Goal: Transaction & Acquisition: Purchase product/service

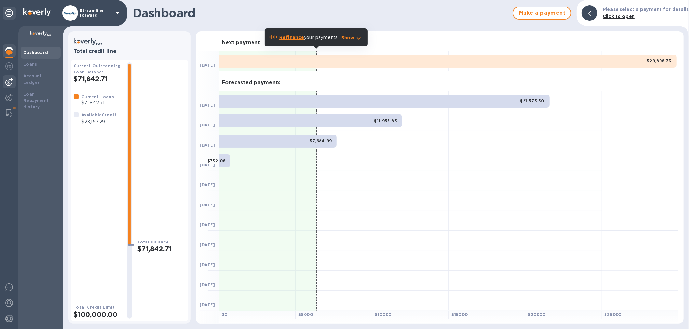
click at [13, 79] on div at bounding box center [9, 81] width 13 height 13
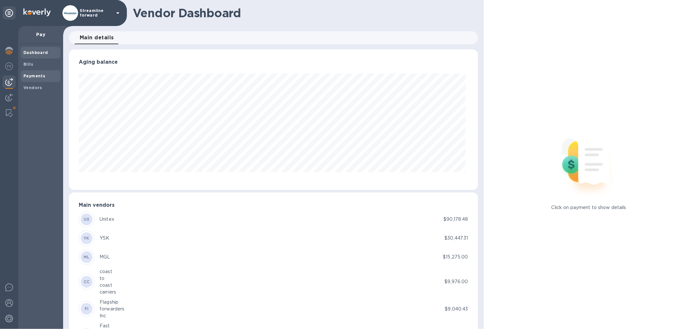
scroll to position [141, 406]
click at [36, 64] on span "Bills" at bounding box center [40, 64] width 34 height 7
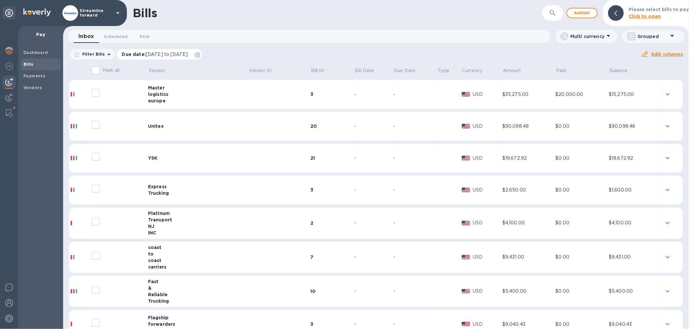
click at [200, 54] on icon at bounding box center [197, 54] width 5 height 5
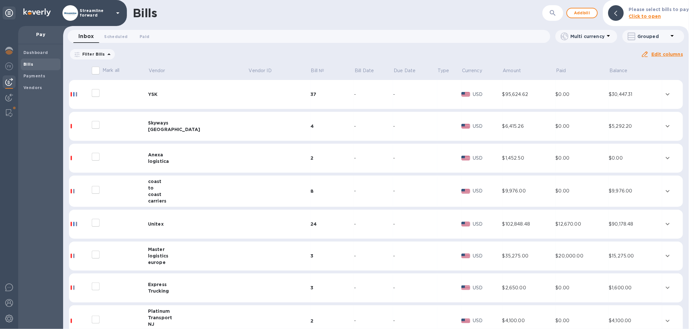
click at [140, 253] on div at bounding box center [115, 255] width 52 height 16
click at [113, 256] on div at bounding box center [115, 255] width 52 height 16
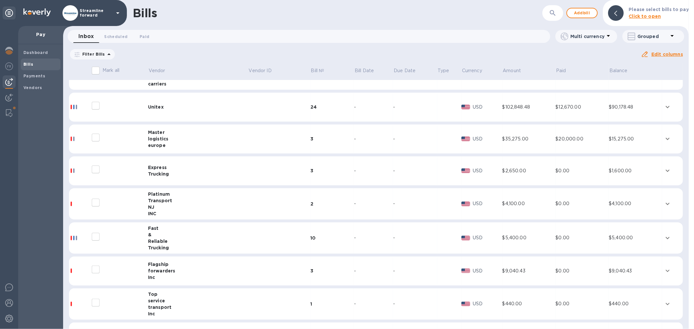
scroll to position [76, 0]
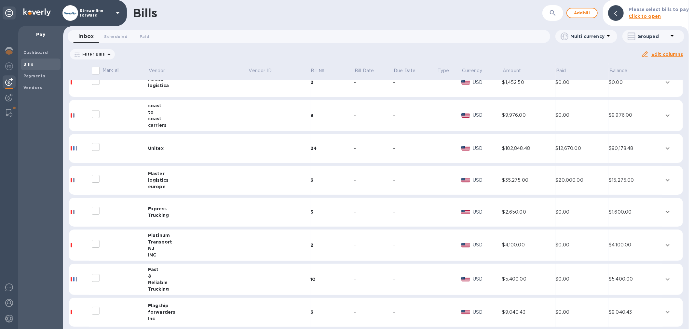
click at [176, 183] on div "logistics" at bounding box center [198, 180] width 100 height 7
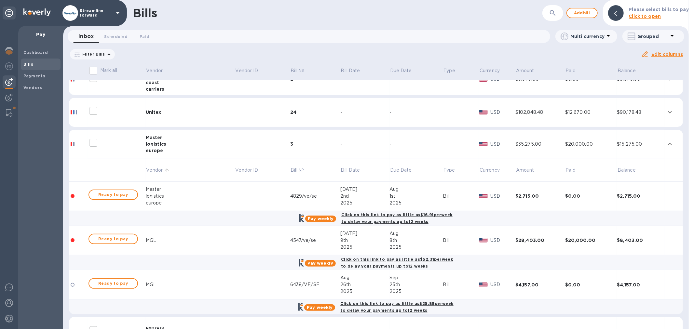
scroll to position [148, 0]
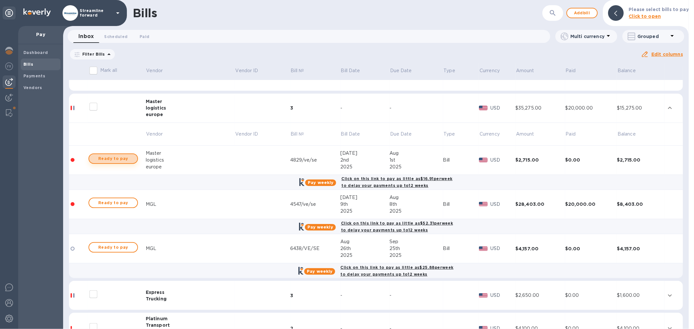
click at [113, 157] on span "Ready to pay" at bounding box center [113, 159] width 38 height 8
click at [116, 204] on span "Ready to pay" at bounding box center [113, 203] width 38 height 8
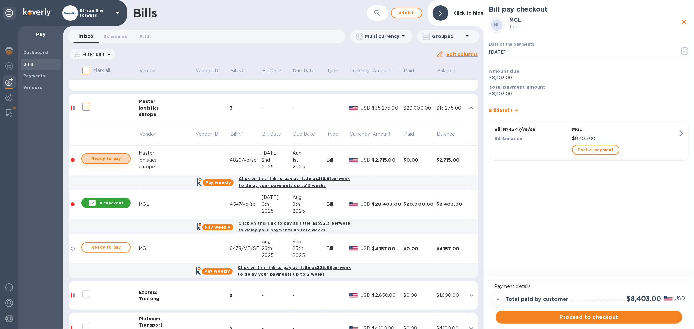
click at [103, 157] on span "Ready to pay" at bounding box center [106, 159] width 38 height 8
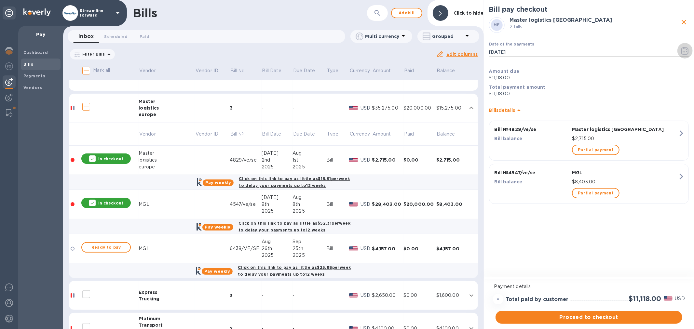
click at [686, 52] on icon "button" at bounding box center [684, 51] width 7 height 8
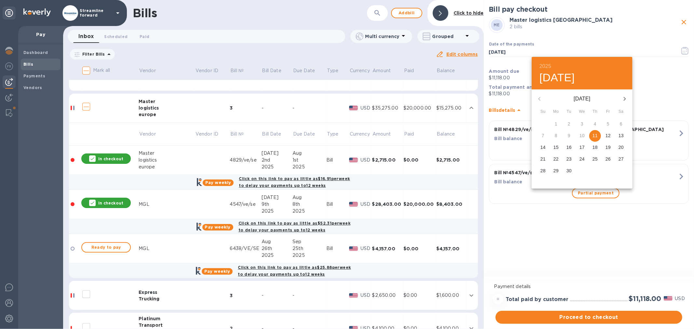
click at [558, 145] on p "15" at bounding box center [555, 147] width 5 height 7
type input "[DATE]"
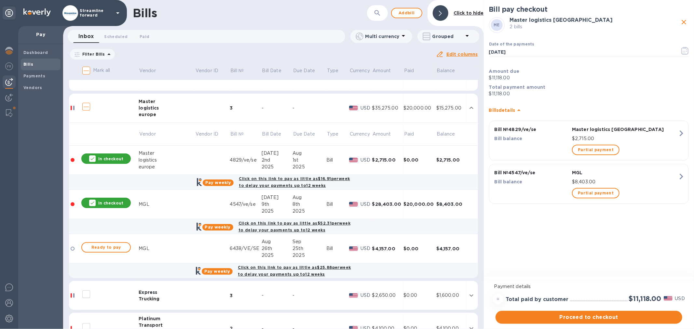
click at [523, 236] on div "Bill pay checkout ME Master logistics europe 2 bills Date of the payments [DATE…" at bounding box center [589, 139] width 210 height 278
click at [596, 315] on span "Proceed to checkout" at bounding box center [589, 318] width 176 height 8
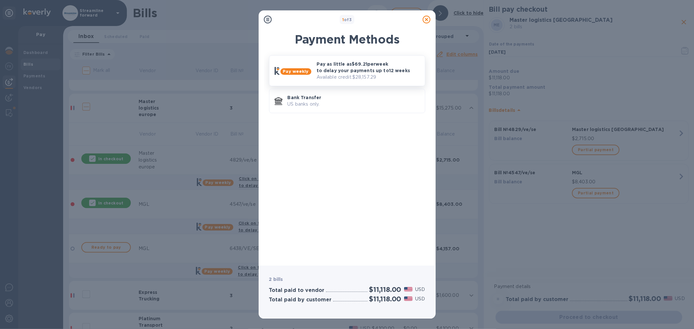
click at [334, 67] on p "Pay as little as $69.21 per week to delay your payments up to 12 weeks" at bounding box center [368, 67] width 103 height 13
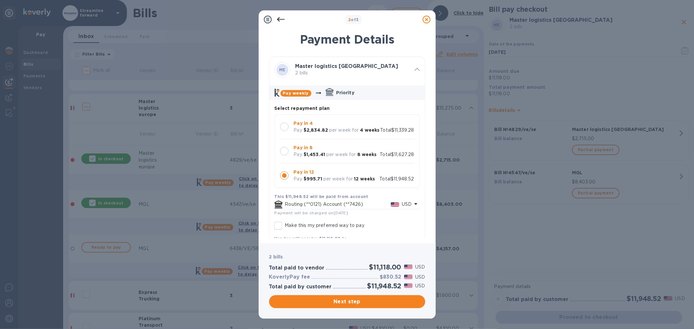
click at [301, 127] on p "Pay" at bounding box center [298, 130] width 8 height 7
click at [333, 299] on span "Next step" at bounding box center [347, 302] width 146 height 8
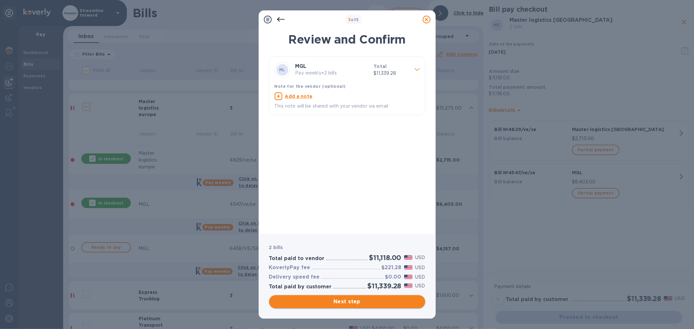
click at [366, 300] on span "Next step" at bounding box center [347, 302] width 146 height 8
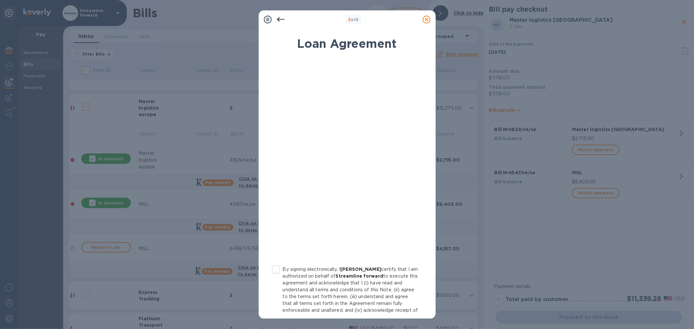
scroll to position [34, 0]
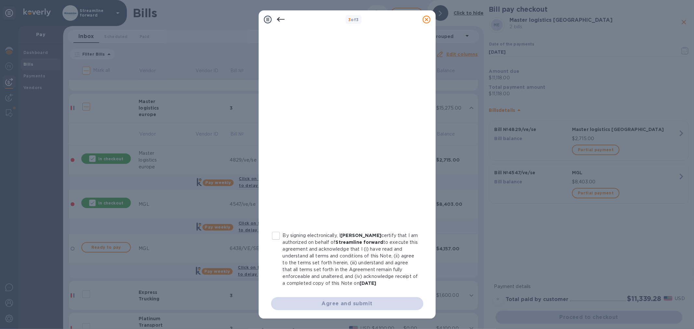
click at [279, 234] on input "By signing electronically, I [PERSON_NAME] certify that I am authorized on beha…" at bounding box center [276, 236] width 14 height 14
checkbox input "true"
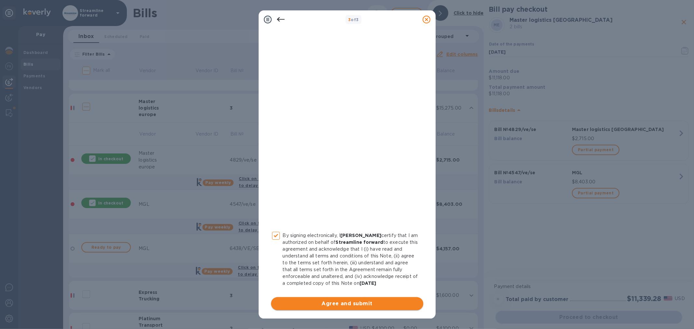
click at [342, 304] on span "Agree and submit" at bounding box center [347, 304] width 142 height 8
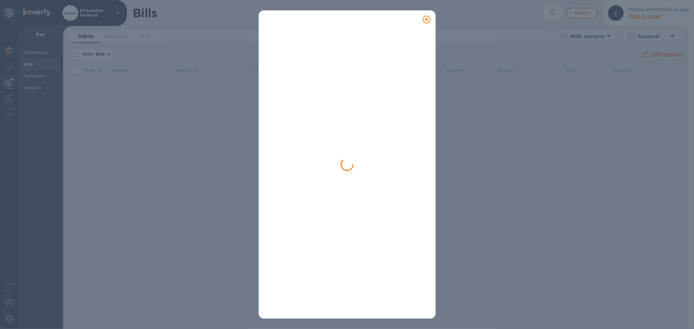
scroll to position [0, 0]
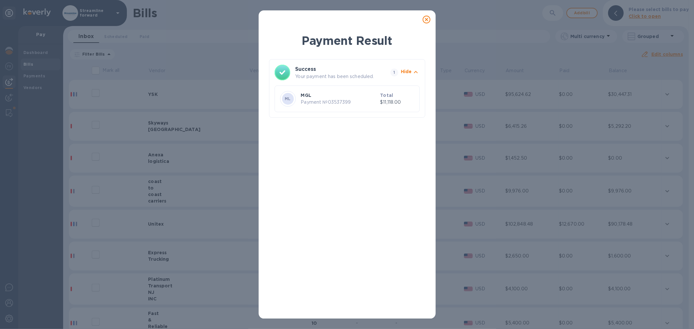
click at [427, 20] on icon at bounding box center [427, 20] width 8 height 8
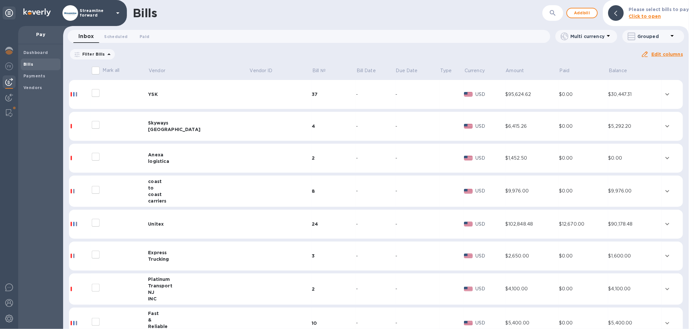
click at [197, 126] on div "[GEOGRAPHIC_DATA]" at bounding box center [198, 129] width 101 height 7
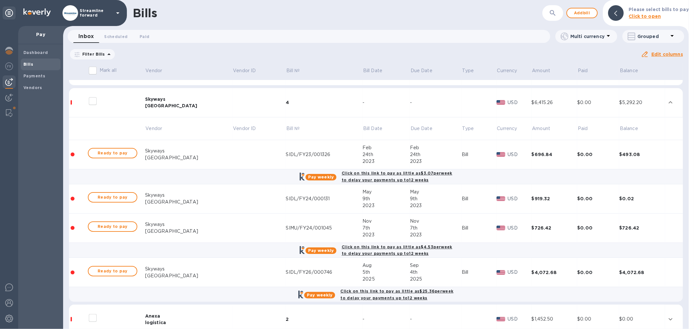
scroll to position [36, 0]
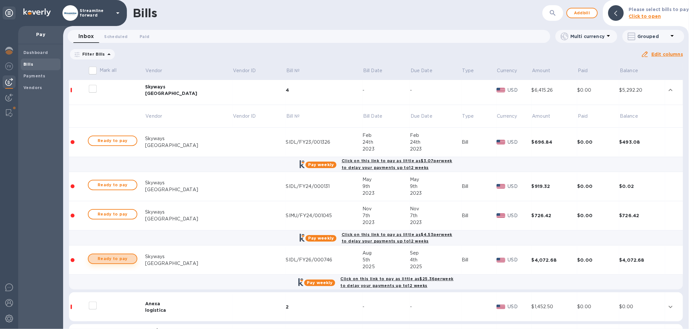
click at [125, 260] on span "Ready to pay" at bounding box center [113, 259] width 38 height 8
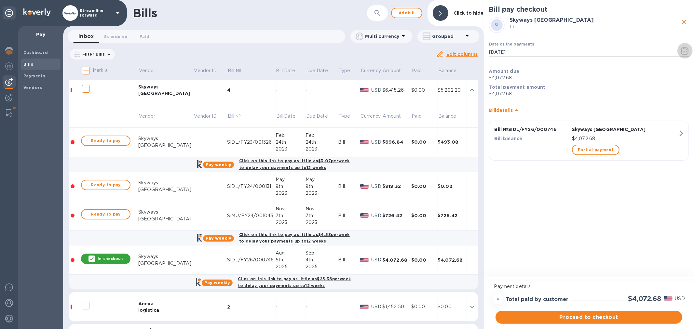
click at [686, 51] on icon "button" at bounding box center [684, 51] width 7 height 8
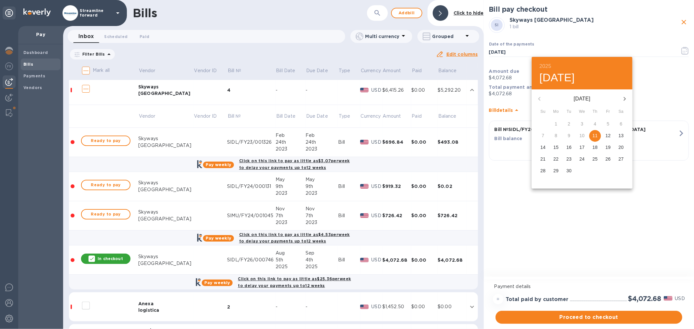
click at [553, 148] on p "15" at bounding box center [555, 147] width 5 height 7
type input "[DATE]"
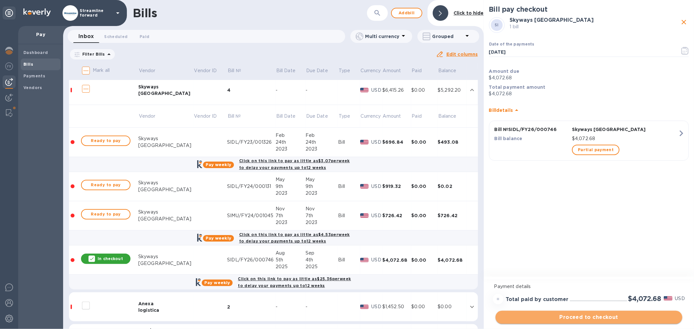
click at [591, 318] on span "Proceed to checkout" at bounding box center [589, 318] width 176 height 8
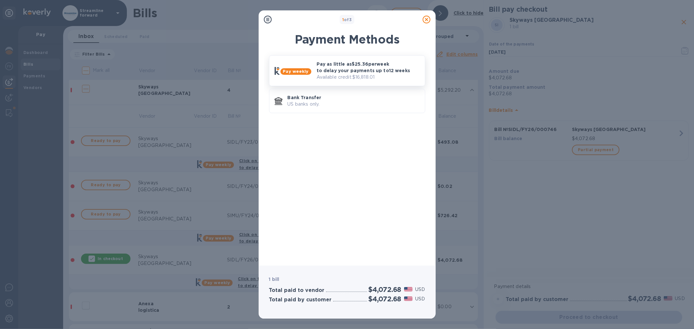
click at [341, 69] on p "Pay as little as $25.36 per week to delay your payments up to 12 weeks" at bounding box center [368, 67] width 103 height 13
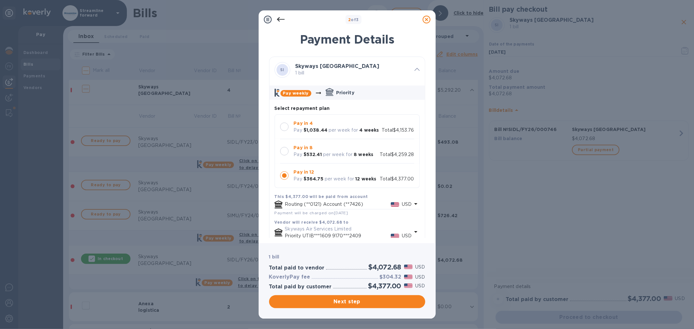
click at [315, 126] on p "Pay in 4" at bounding box center [336, 123] width 85 height 7
click at [352, 302] on span "Next step" at bounding box center [347, 302] width 146 height 8
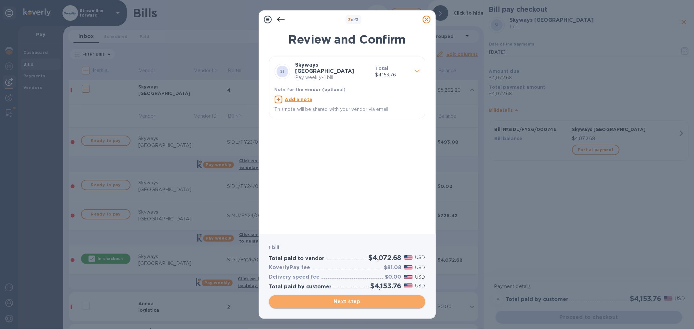
click at [329, 303] on span "Next step" at bounding box center [347, 302] width 146 height 8
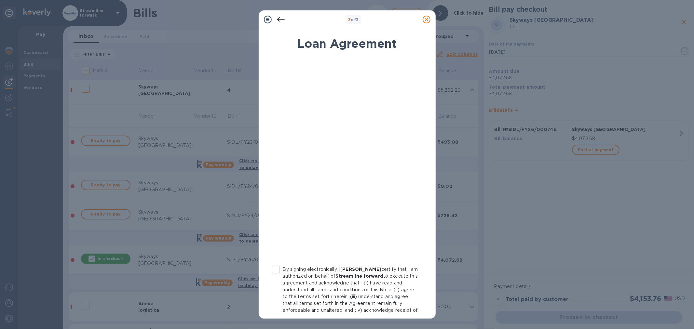
scroll to position [34, 0]
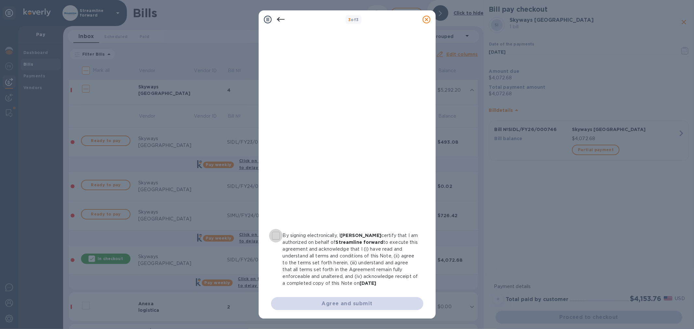
click at [277, 233] on input "By signing electronically, I [PERSON_NAME] certify that I am authorized on beha…" at bounding box center [276, 236] width 14 height 14
checkbox input "true"
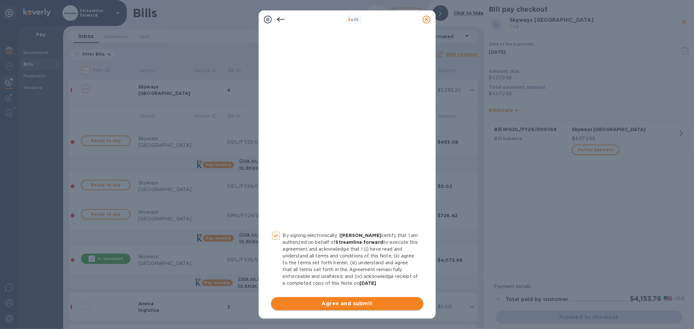
click at [344, 302] on span "Agree and submit" at bounding box center [347, 304] width 142 height 8
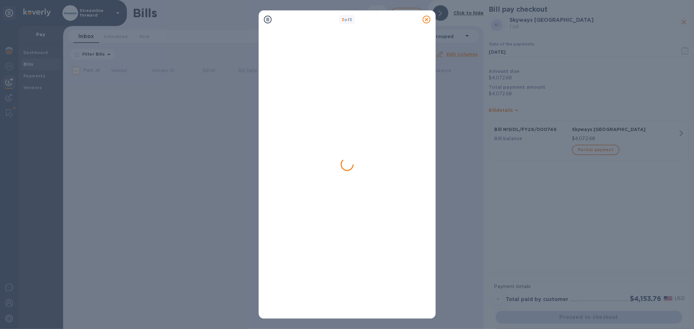
scroll to position [0, 0]
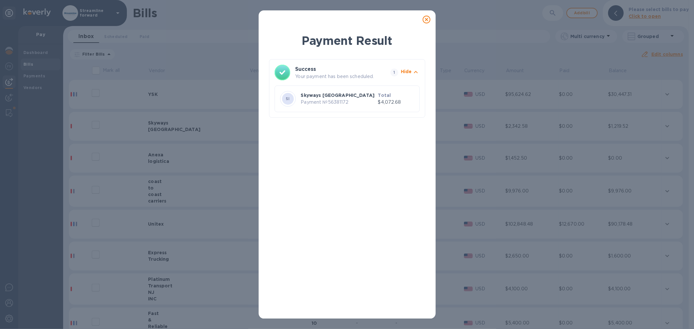
click at [426, 18] on icon at bounding box center [427, 20] width 8 height 8
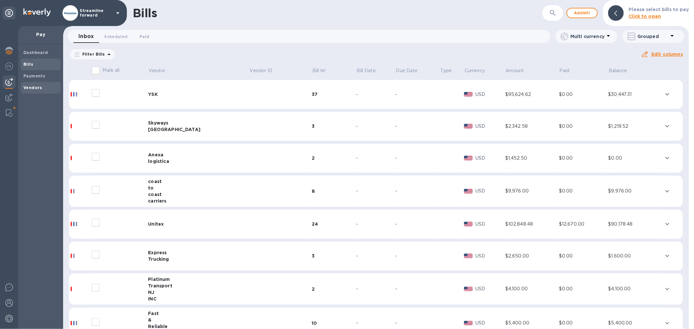
click at [31, 86] on b "Vendors" at bounding box center [32, 87] width 19 height 5
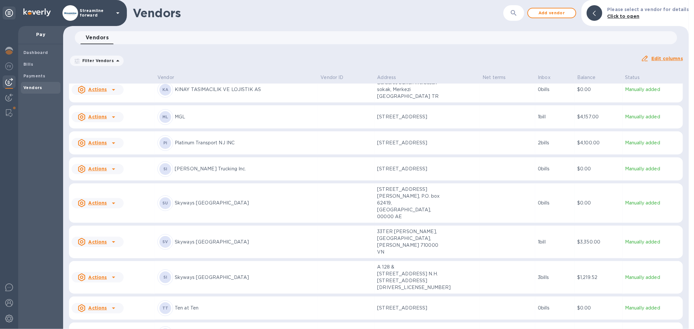
scroll to position [289, 0]
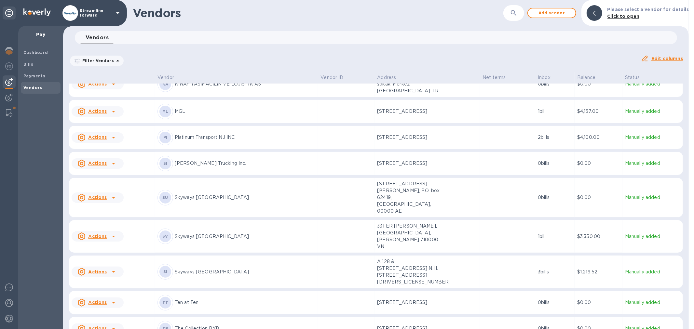
click at [230, 269] on p "Skyways [GEOGRAPHIC_DATA]" at bounding box center [245, 272] width 141 height 7
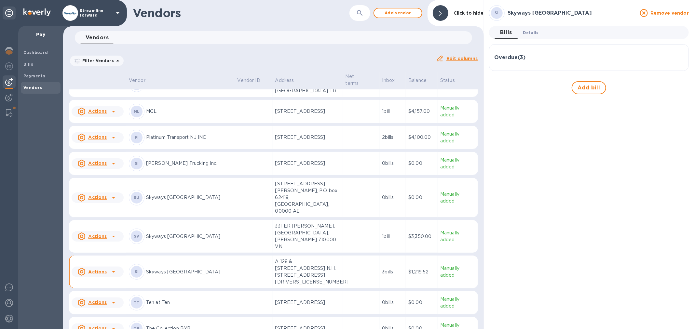
click at [534, 32] on span "Details 0" at bounding box center [531, 32] width 16 height 7
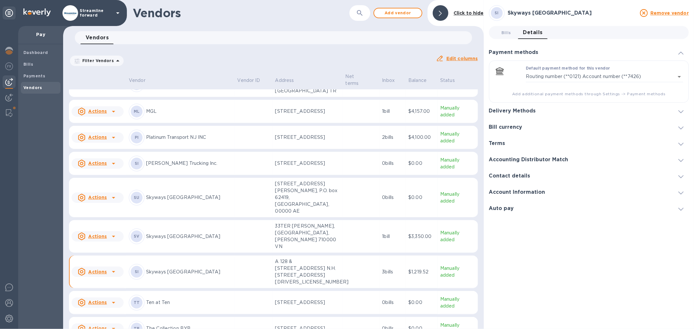
click at [573, 174] on div "Contact details" at bounding box center [589, 176] width 200 height 16
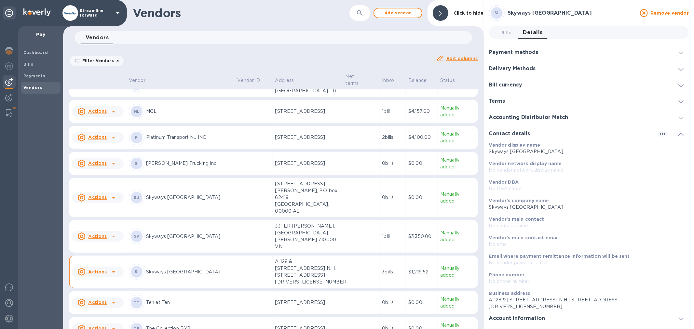
click at [674, 50] on div at bounding box center [681, 52] width 16 height 7
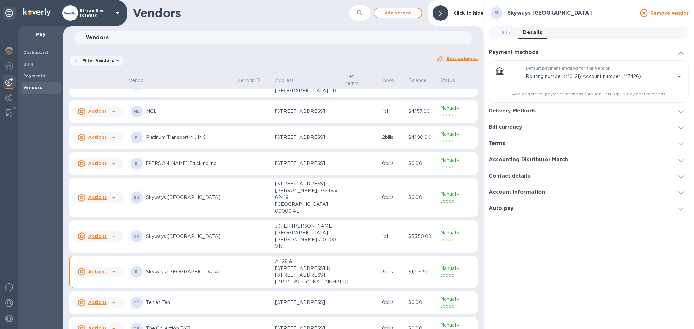
click at [680, 112] on icon at bounding box center [680, 111] width 5 height 3
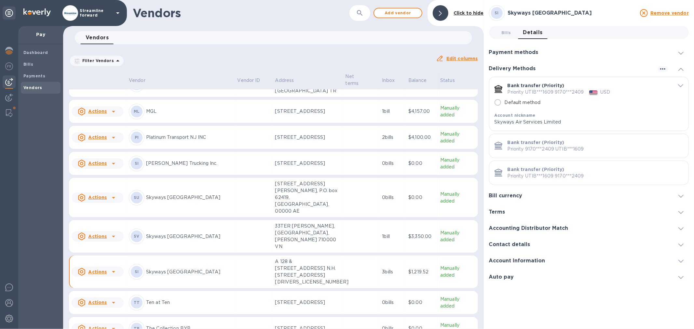
click at [644, 86] on div "Bank transfer (Priority)" at bounding box center [588, 85] width 160 height 7
click at [544, 243] on div "Contact details" at bounding box center [589, 245] width 200 height 16
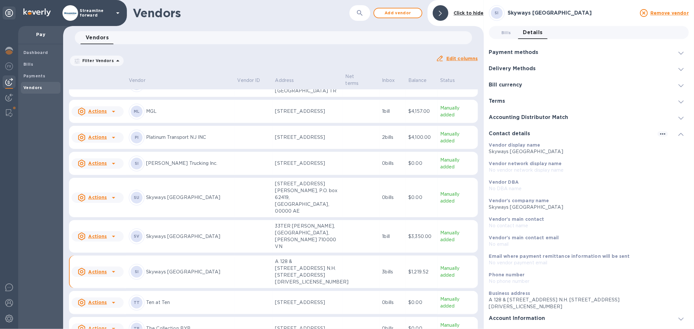
click at [540, 68] on div "Delivery Methods" at bounding box center [515, 69] width 52 height 6
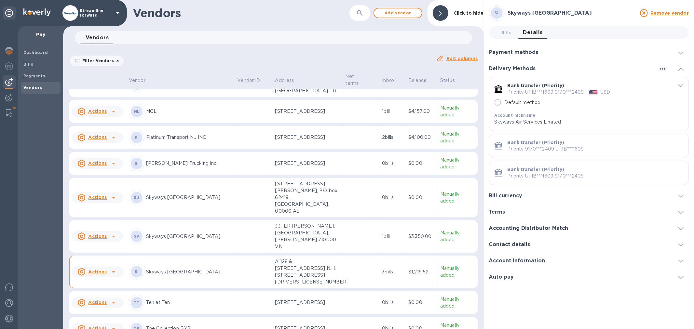
click at [635, 90] on div "Priority UTIB***1609 9170***2409 USD" at bounding box center [588, 92] width 160 height 7
click at [682, 86] on icon "default-method" at bounding box center [680, 86] width 5 height 3
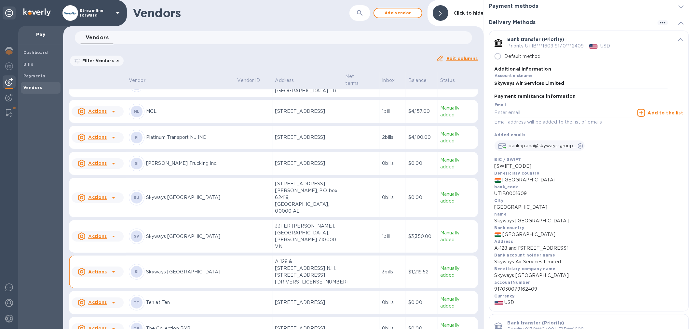
scroll to position [108, 0]
